Goal: Information Seeking & Learning: Learn about a topic

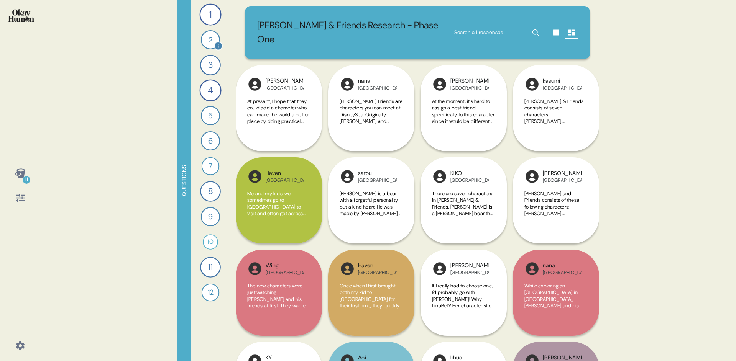
click at [203, 44] on div "2" at bounding box center [210, 39] width 19 height 19
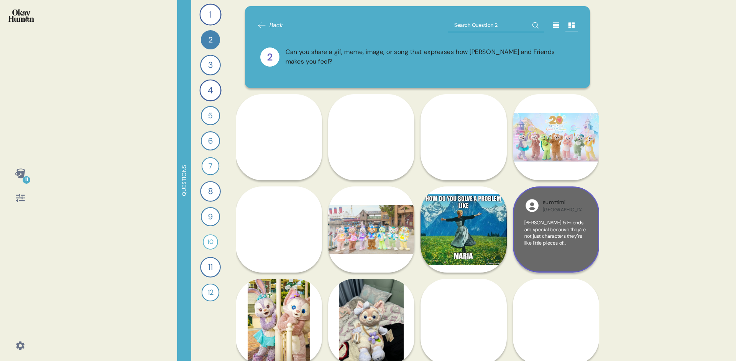
click at [534, 208] on img at bounding box center [531, 205] width 15 height 15
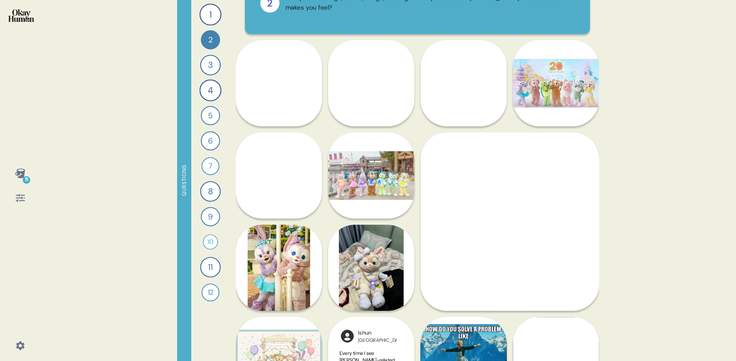
scroll to position [55, 0]
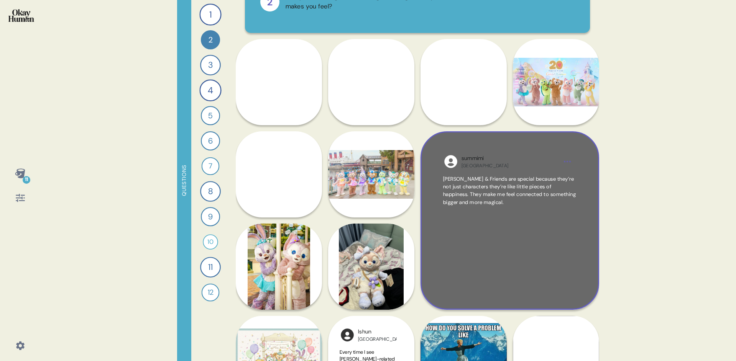
drag, startPoint x: 491, startPoint y: 206, endPoint x: 484, endPoint y: 186, distance: 20.9
click at [484, 186] on span "[PERSON_NAME] & Friends are special because they’re not just characters they’re…" at bounding box center [509, 191] width 133 height 31
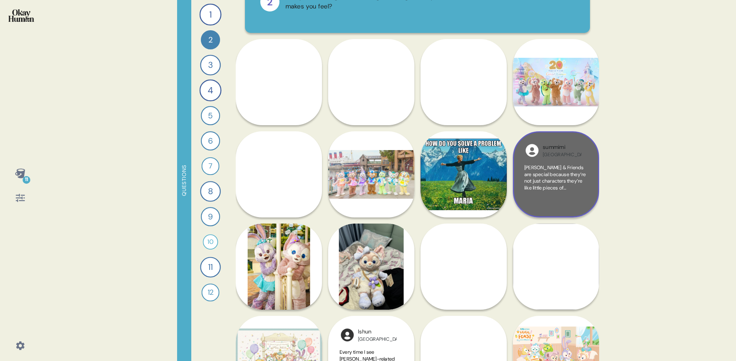
click at [529, 179] on span "[PERSON_NAME] & Friends are special because they’re not just characters they’re…" at bounding box center [554, 191] width 61 height 54
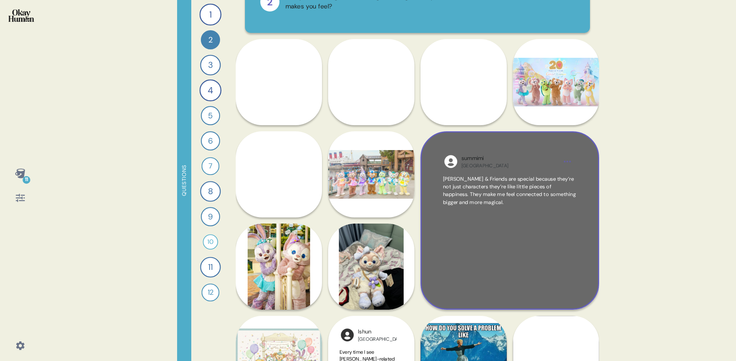
click at [545, 221] on div "[PERSON_NAME] & Friends are special because they’re not just characters they’re…" at bounding box center [509, 232] width 133 height 112
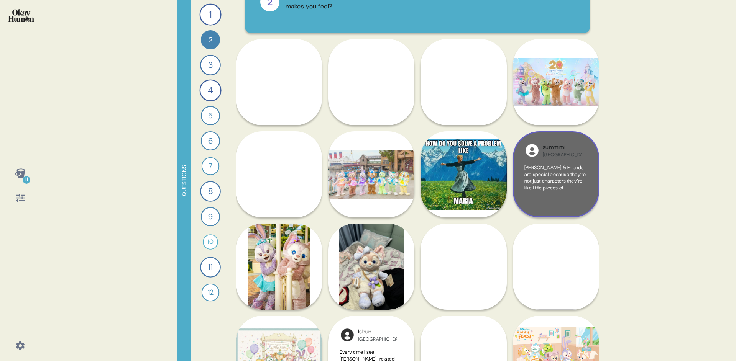
click at [543, 202] on div "[PERSON_NAME] & Friends are special because they’re not just characters they’re…" at bounding box center [555, 185] width 63 height 42
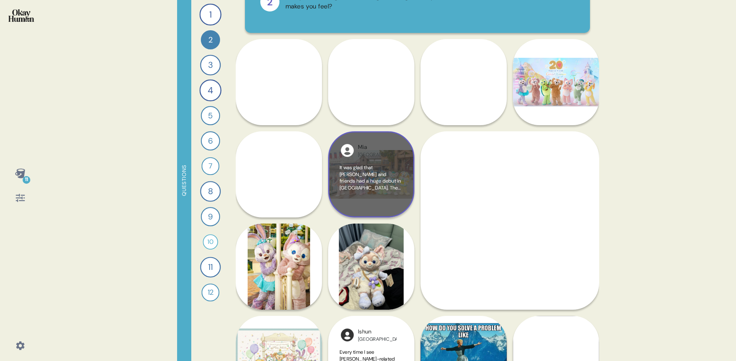
click at [388, 174] on span "It was glad that [PERSON_NAME] and friends had a huge debut in [GEOGRAPHIC_DATA…" at bounding box center [371, 201] width 62 height 74
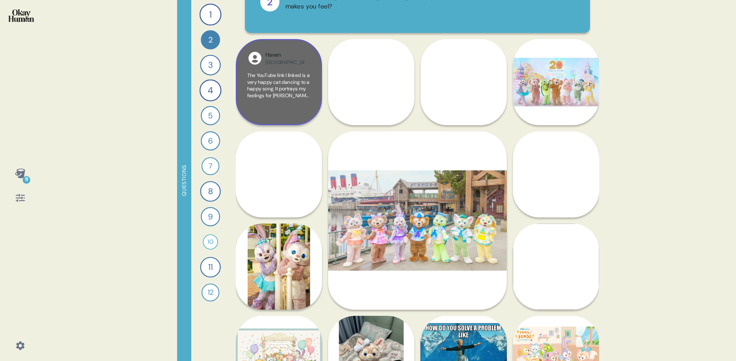
scroll to position [0, 0]
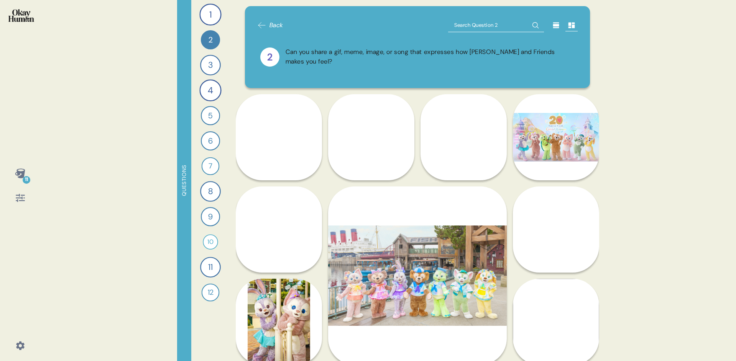
click at [569, 27] on icon at bounding box center [571, 26] width 7 height 6
click at [559, 28] on icon at bounding box center [556, 25] width 8 height 8
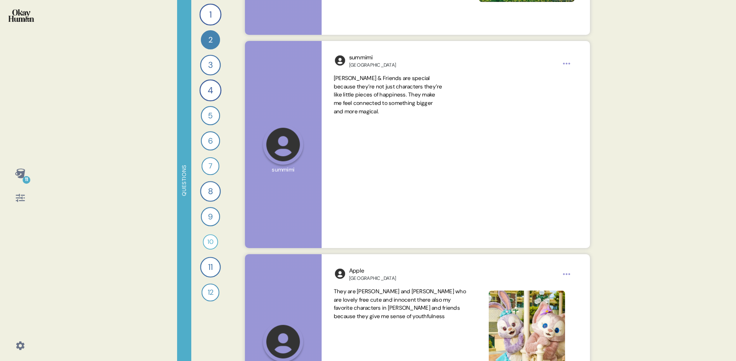
scroll to position [1238, 0]
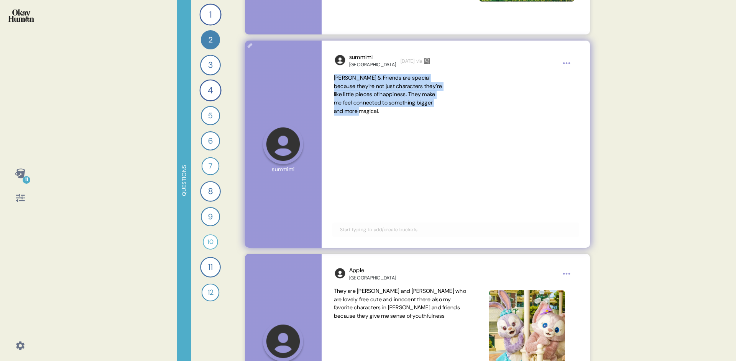
drag, startPoint x: 333, startPoint y: 76, endPoint x: 389, endPoint y: 110, distance: 65.2
click at [389, 110] on div "summimi [GEOGRAPHIC_DATA] [DATE] via [PERSON_NAME] & Friends are special becaus…" at bounding box center [456, 144] width 268 height 207
copy span "[PERSON_NAME] & Friends are special because they’re not just characters they’re…"
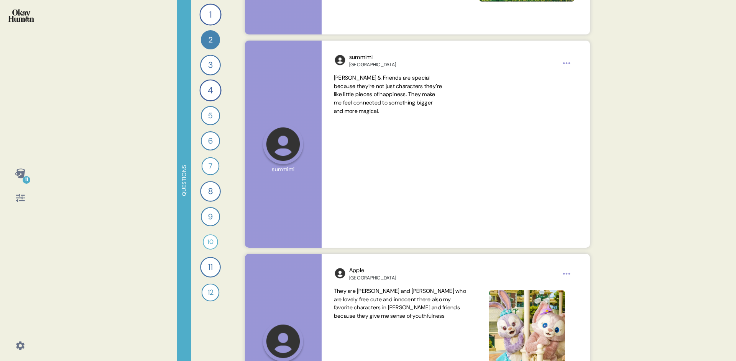
click at [604, 154] on div "11 Questions 1 How would you describe [PERSON_NAME] and Friends and each charac…" at bounding box center [368, 180] width 736 height 361
click at [615, 150] on div "11 Questions 1 How would you describe [PERSON_NAME] and Friends and each charac…" at bounding box center [368, 180] width 736 height 361
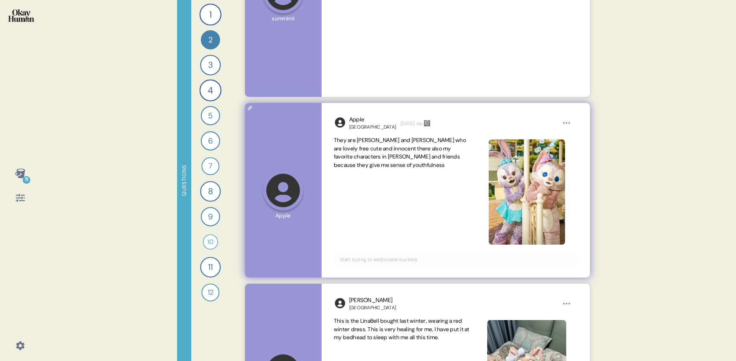
scroll to position [0, 0]
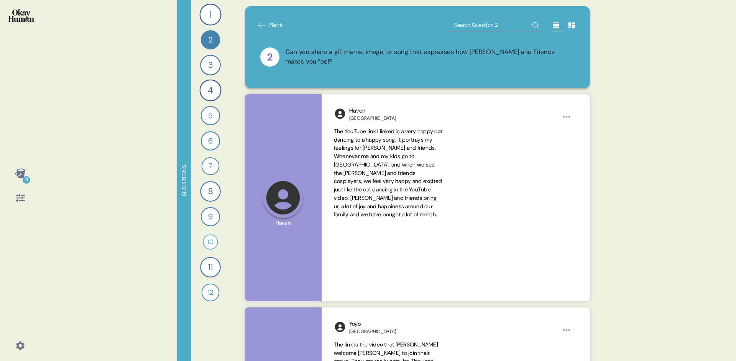
click at [184, 154] on div "Questions" at bounding box center [184, 180] width 14 height 361
click at [212, 15] on div "1" at bounding box center [210, 14] width 22 height 22
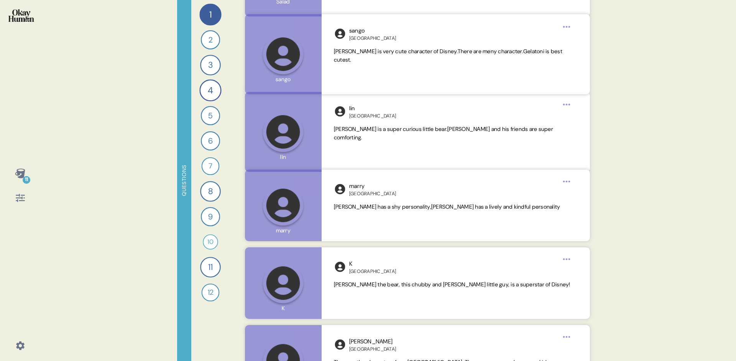
scroll to position [5100, 0]
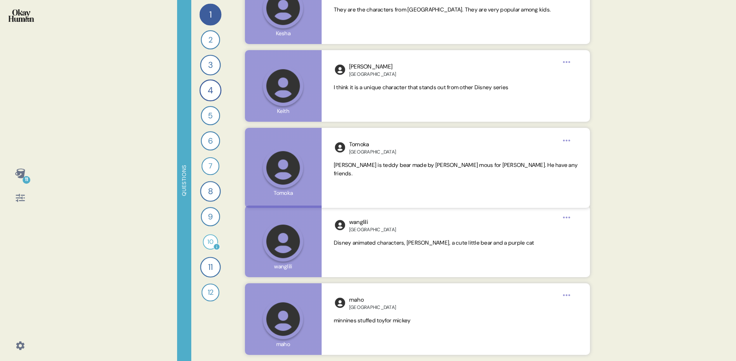
click at [214, 245] on icon at bounding box center [216, 247] width 7 height 7
click at [208, 244] on div "10" at bounding box center [210, 242] width 15 height 15
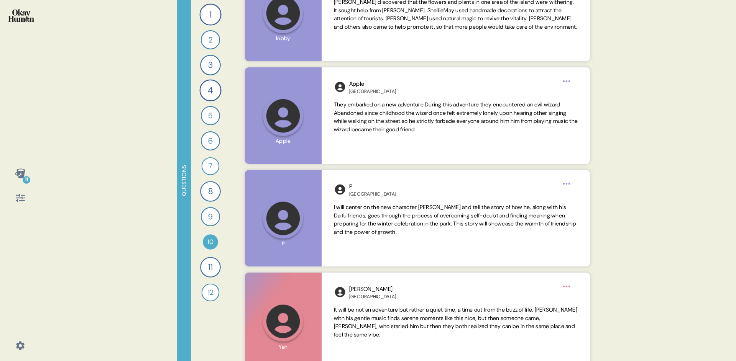
scroll to position [107, 0]
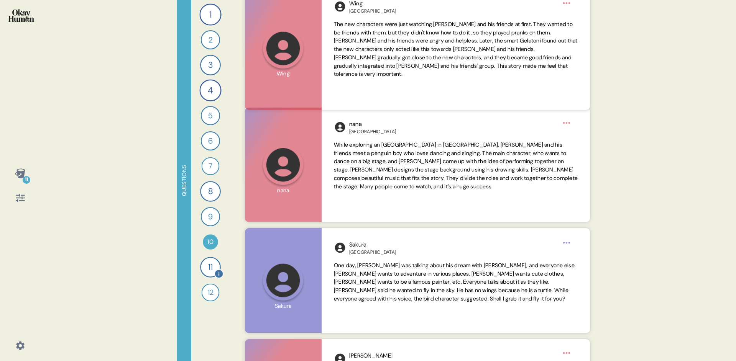
click at [204, 266] on div "11" at bounding box center [210, 267] width 21 height 21
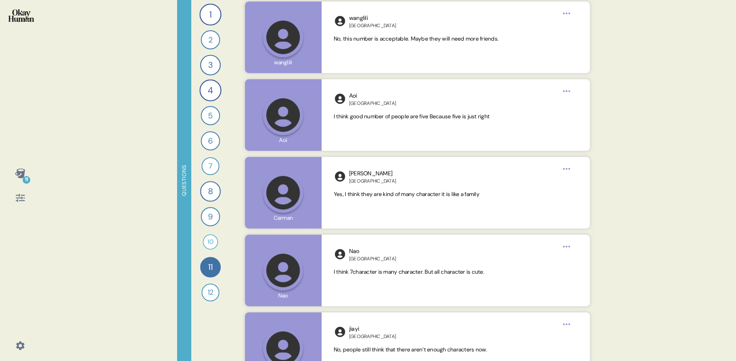
scroll to position [4473, 0]
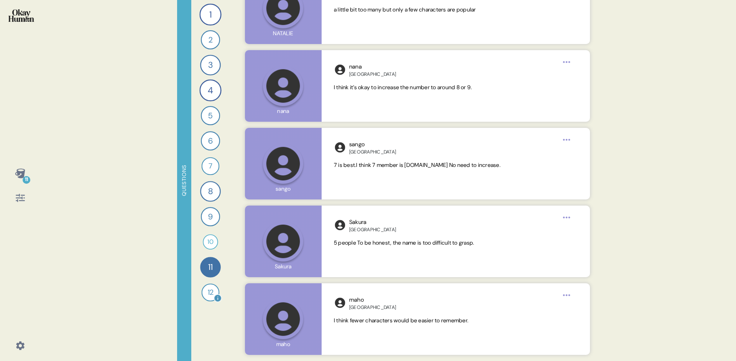
click at [206, 294] on div "12" at bounding box center [211, 293] width 18 height 18
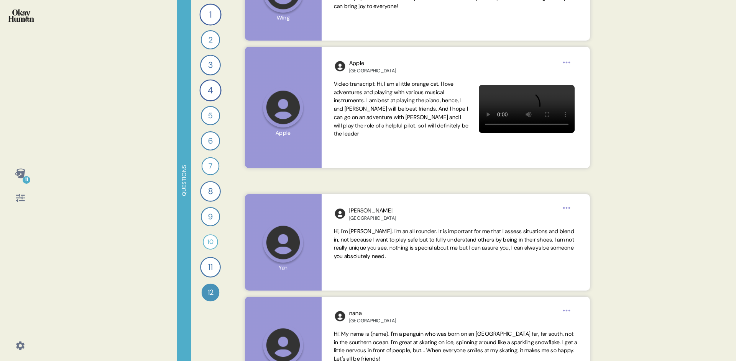
scroll to position [366, 0]
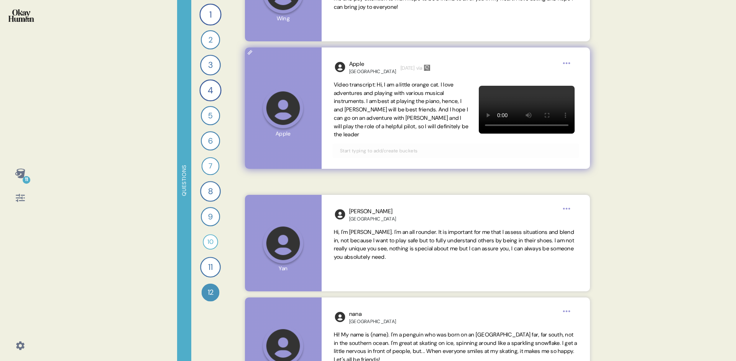
click at [538, 108] on video at bounding box center [527, 110] width 96 height 48
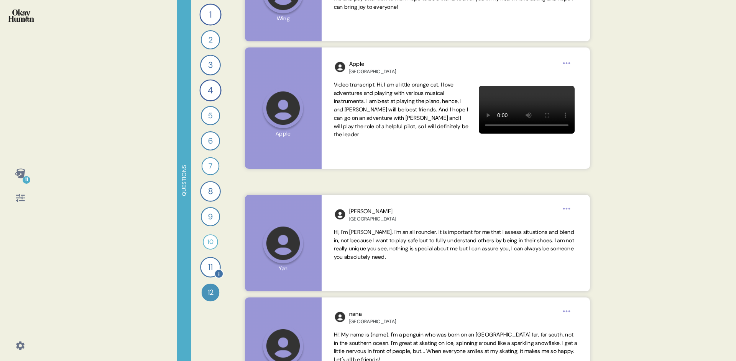
click at [214, 261] on div "11" at bounding box center [210, 267] width 21 height 21
